Goal: Book appointment/travel/reservation

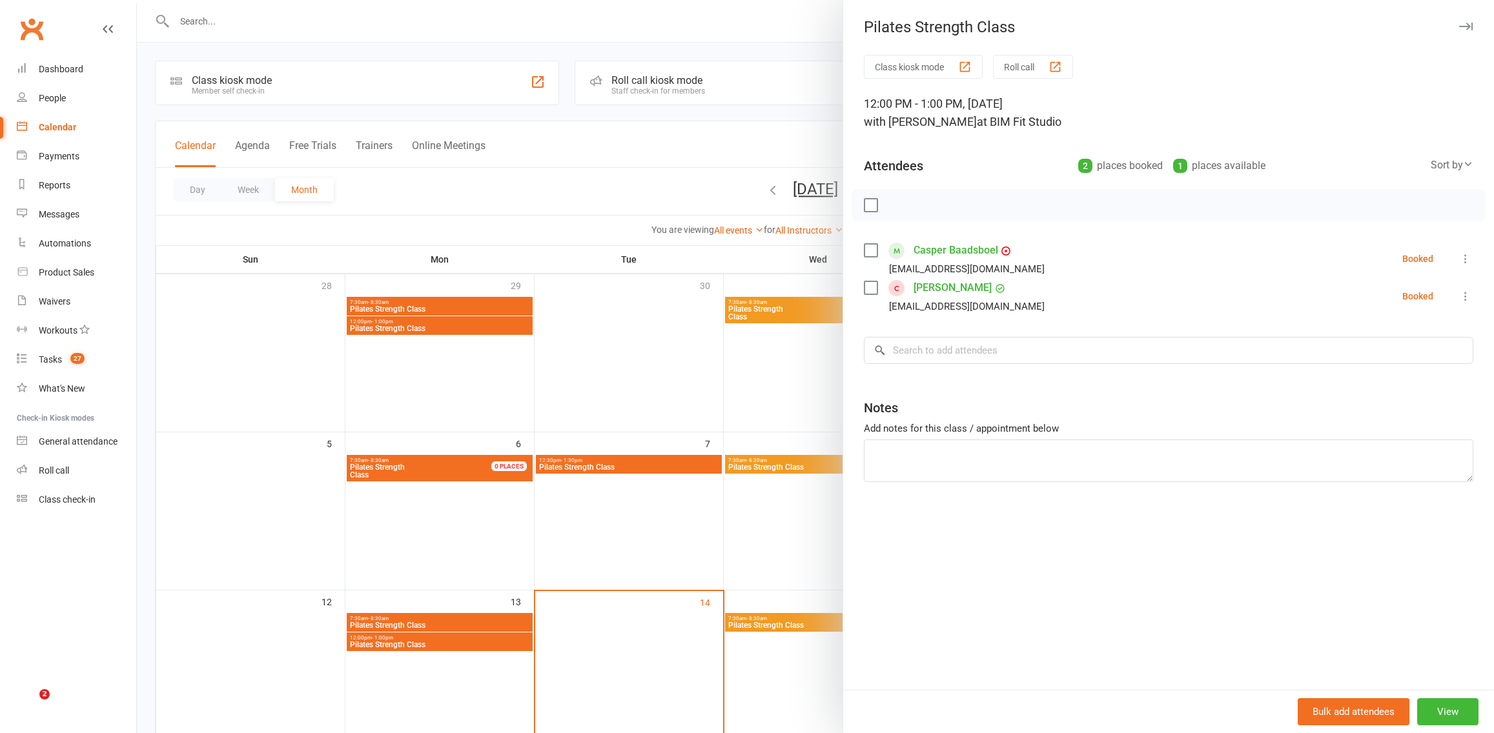
click at [726, 270] on div at bounding box center [815, 366] width 1357 height 733
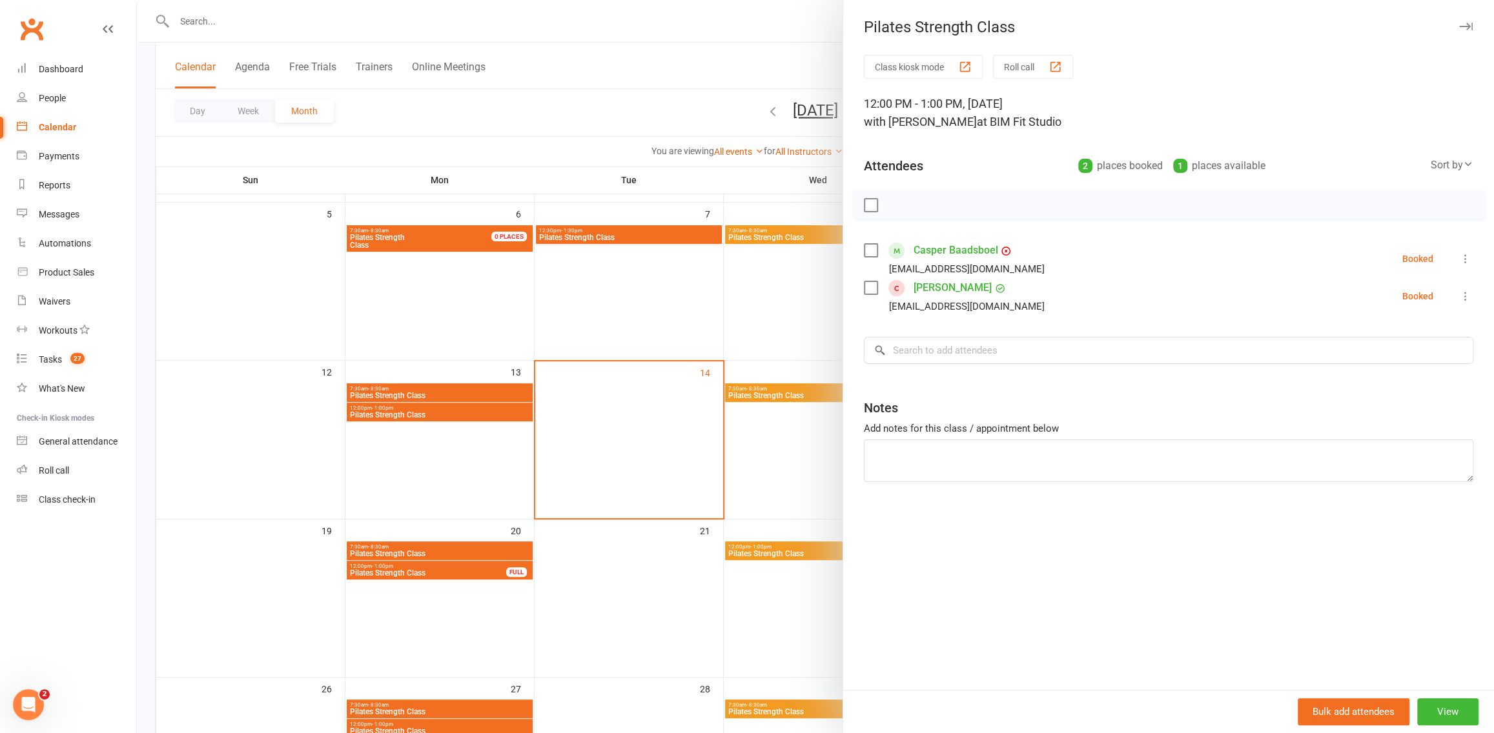
scroll to position [230, 0]
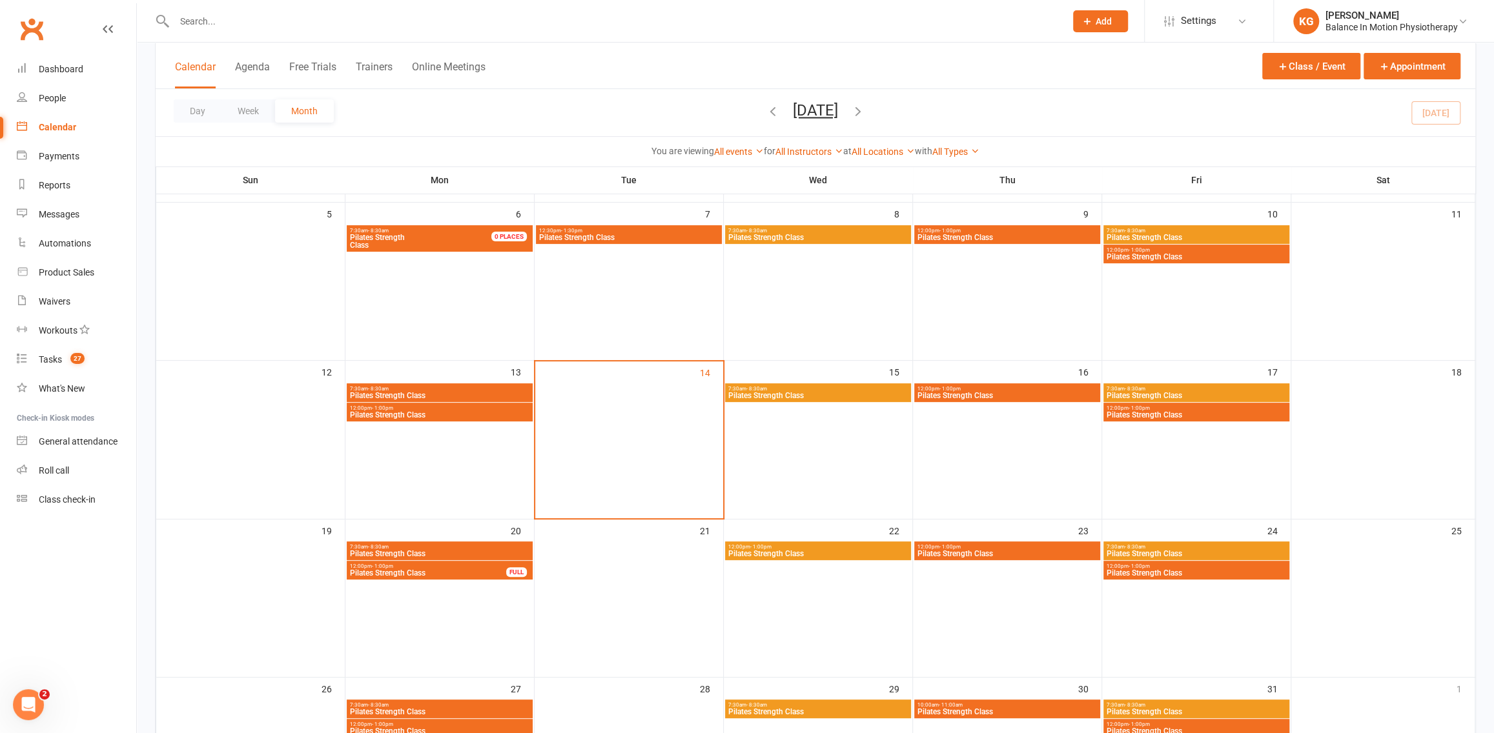
click at [969, 399] on span "Pilates Strength Class" at bounding box center [1007, 396] width 181 height 8
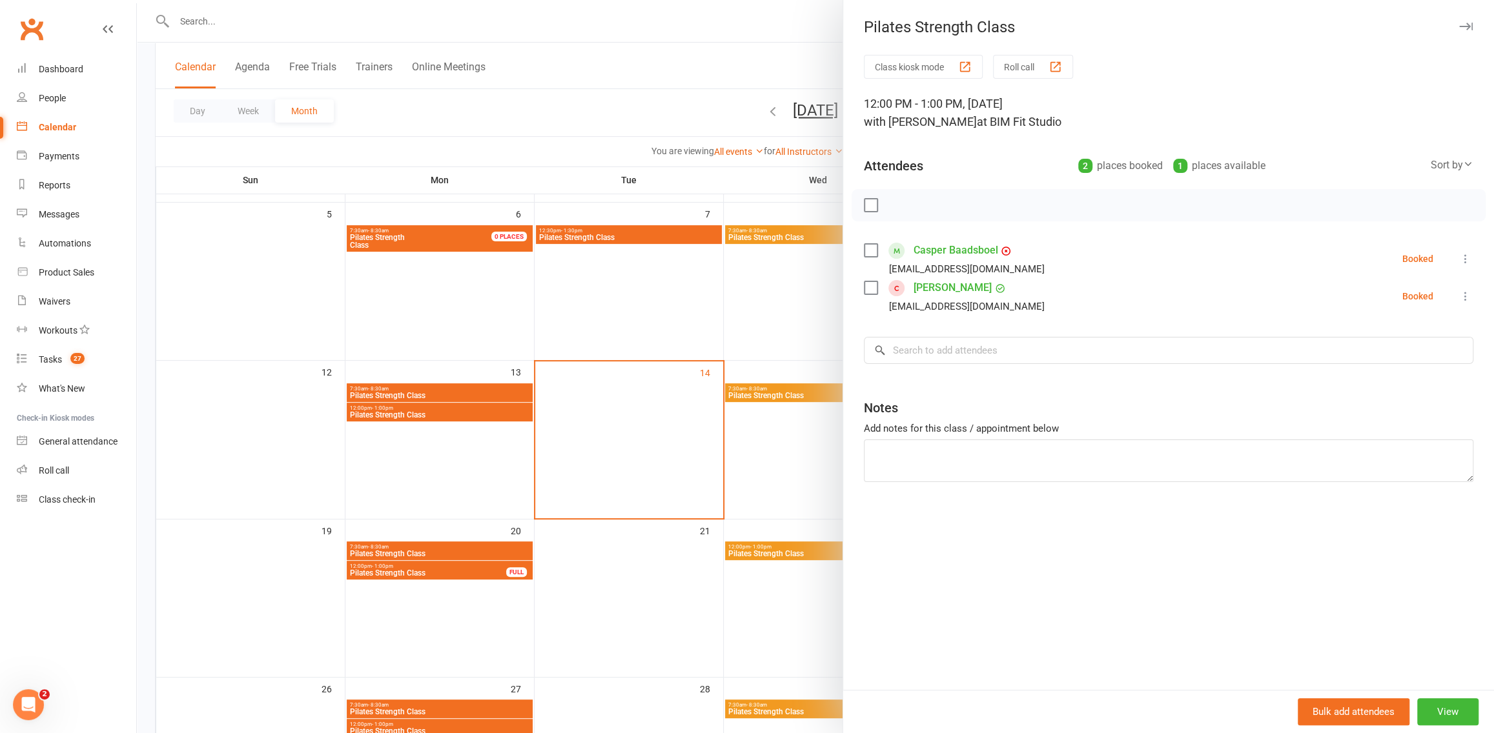
click at [727, 407] on div at bounding box center [815, 366] width 1357 height 733
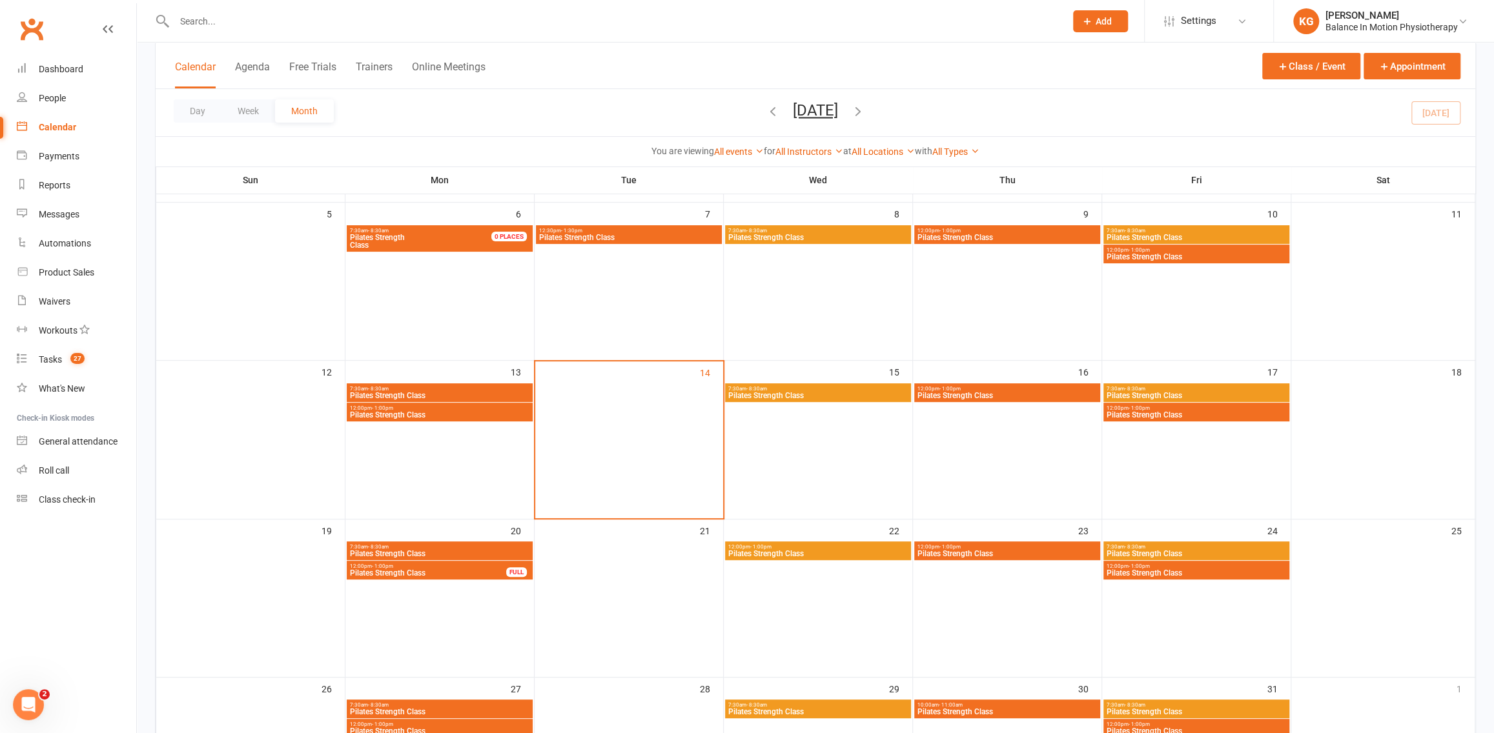
click at [849, 393] on span "Pilates Strength Class" at bounding box center [818, 396] width 181 height 8
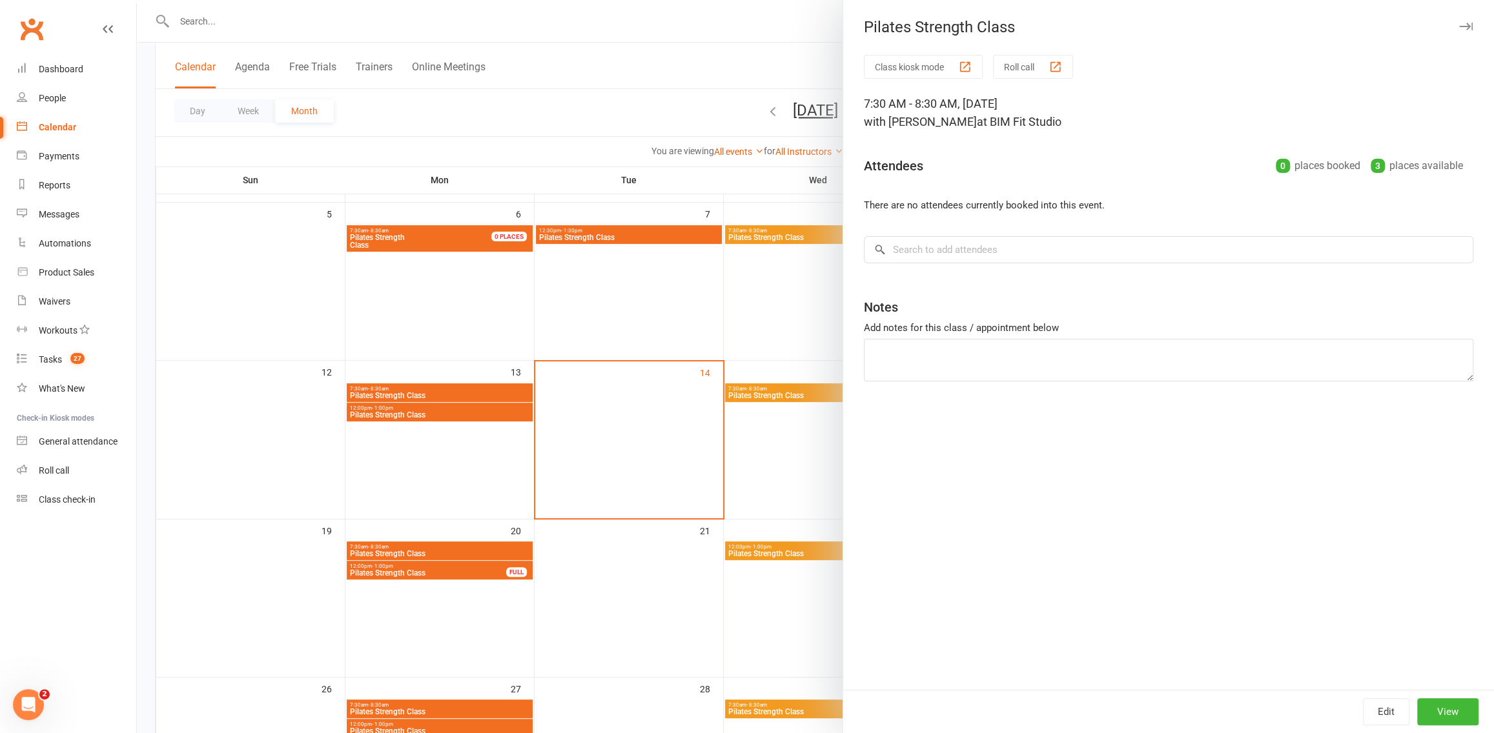
click at [771, 338] on div at bounding box center [815, 366] width 1357 height 733
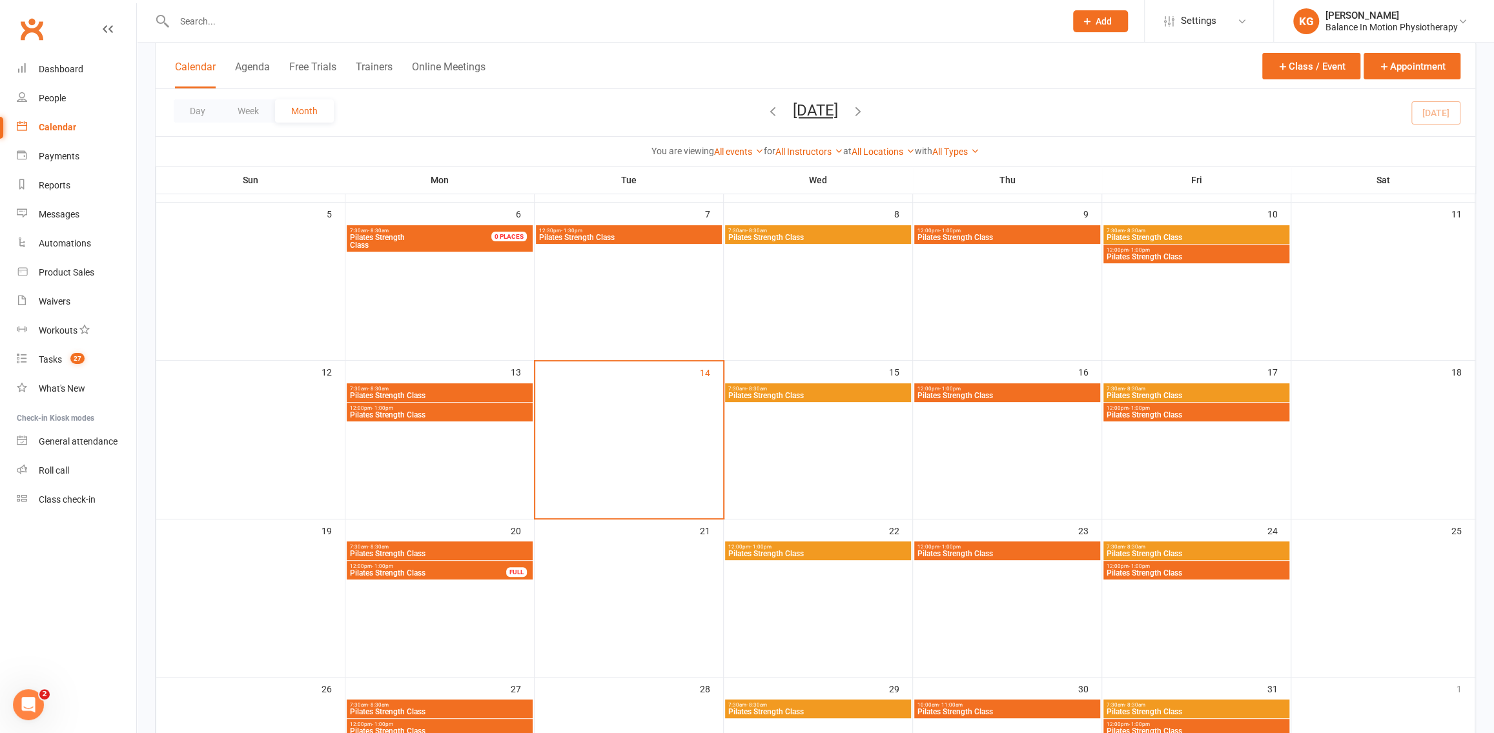
click at [806, 397] on span "Pilates Strength Class" at bounding box center [818, 396] width 181 height 8
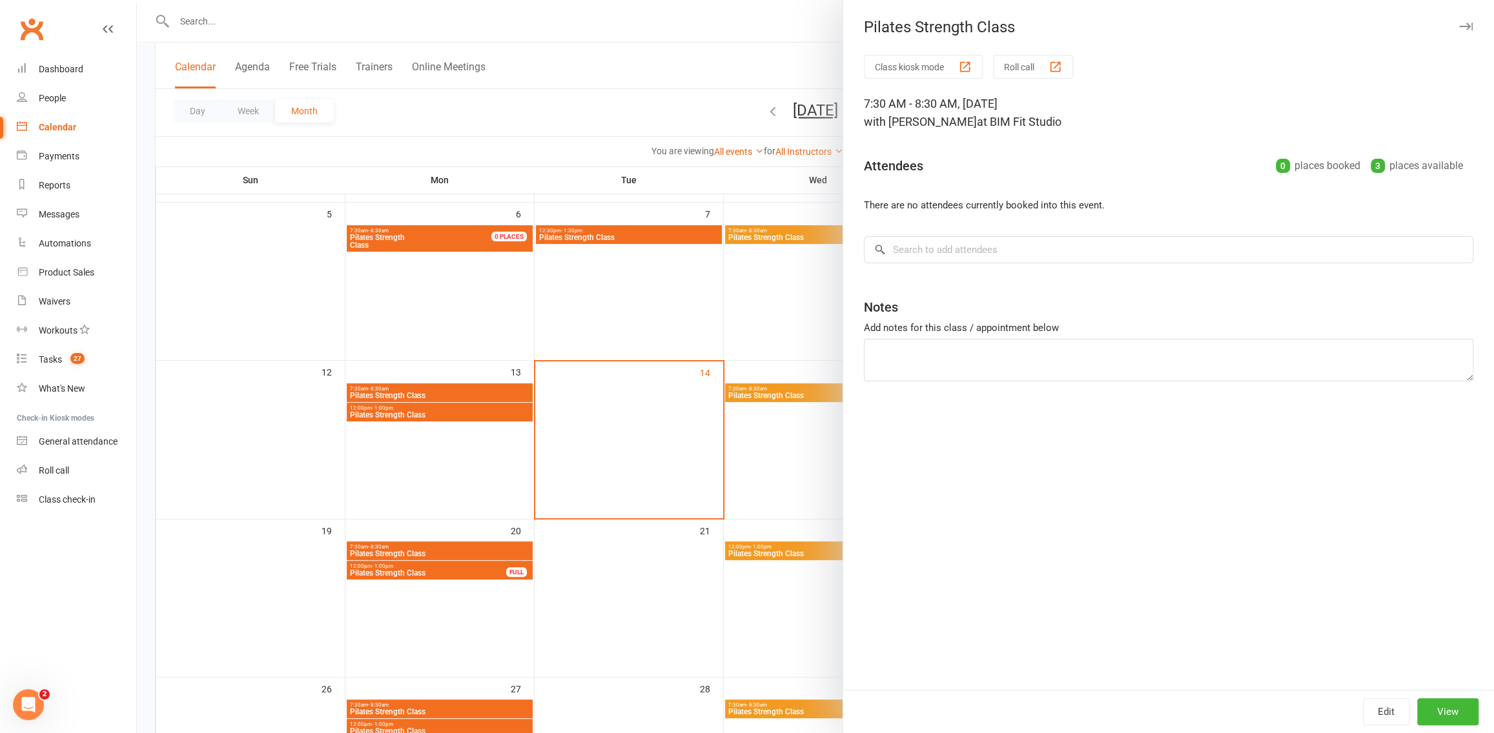
click at [677, 250] on div at bounding box center [815, 366] width 1357 height 733
